Goal: Transaction & Acquisition: Purchase product/service

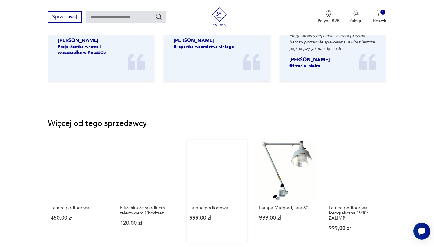
scroll to position [684, 0]
